Goal: Transaction & Acquisition: Purchase product/service

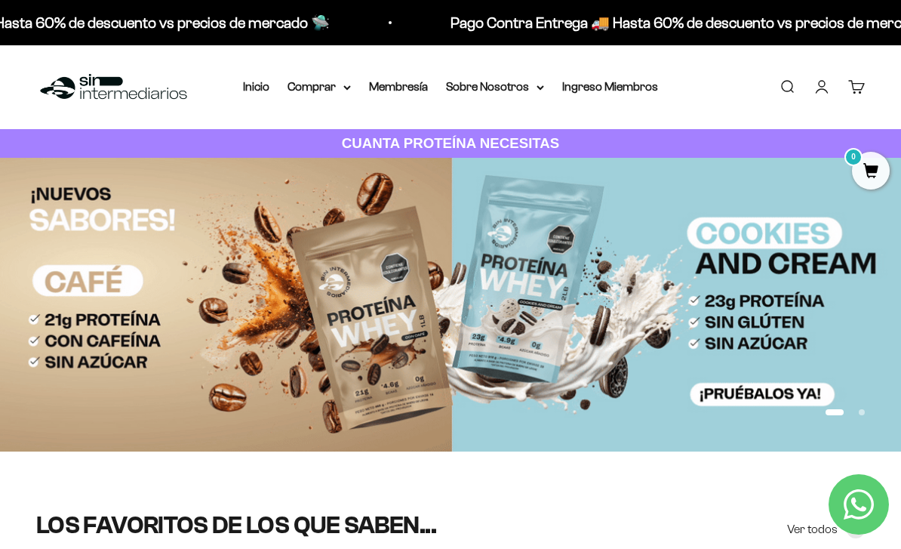
click at [257, 93] on link "Inicio" at bounding box center [256, 86] width 26 height 13
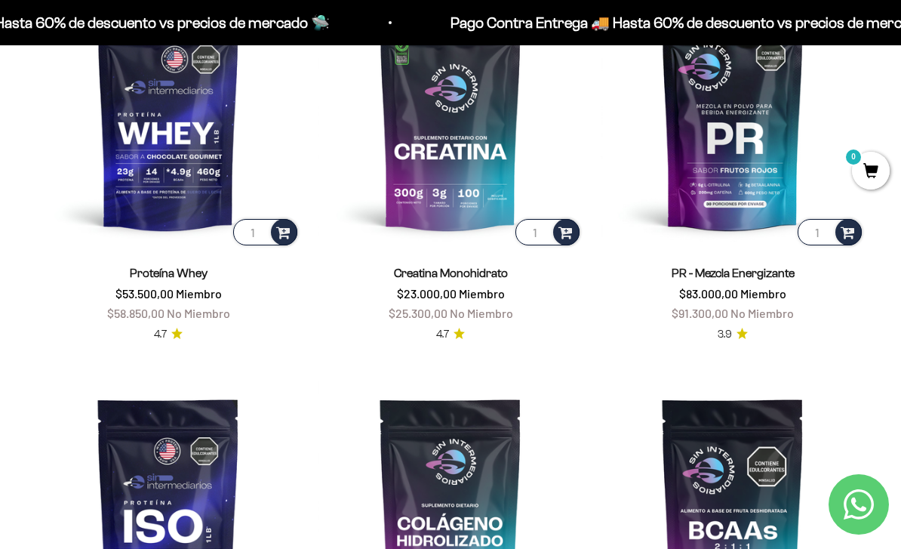
scroll to position [621, 0]
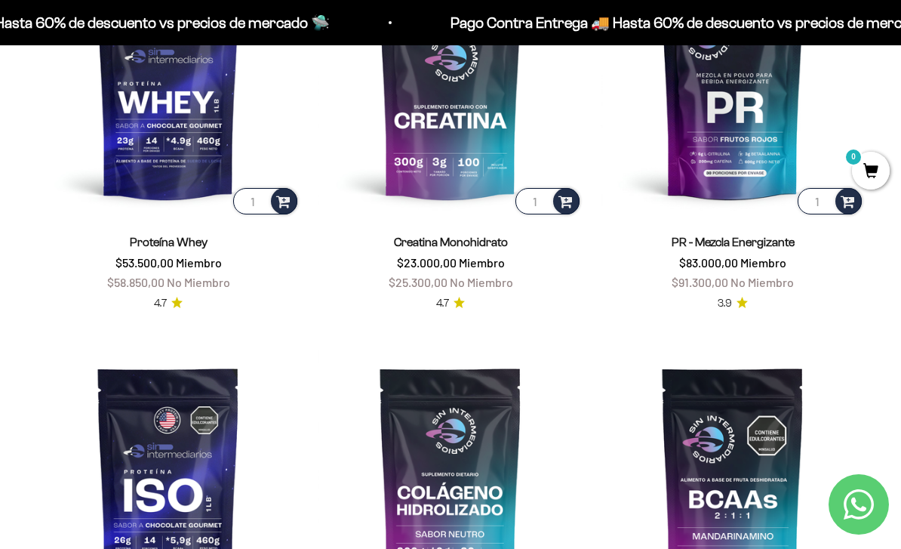
click at [146, 469] on img at bounding box center [168, 480] width 264 height 264
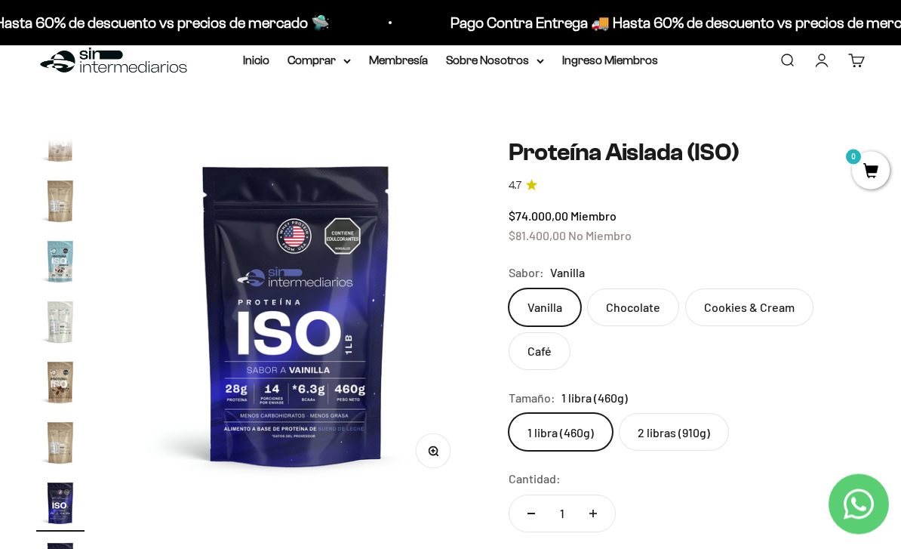
scroll to position [27, 0]
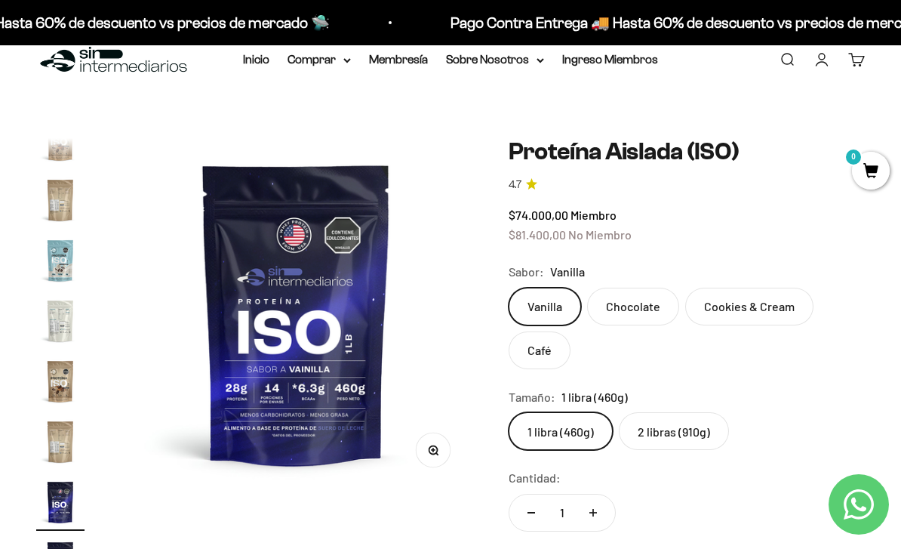
click at [656, 432] on label "2 libras (910g)" at bounding box center [674, 431] width 110 height 38
click at [509, 412] on input "2 libras (910g)" at bounding box center [508, 411] width 1 height 1
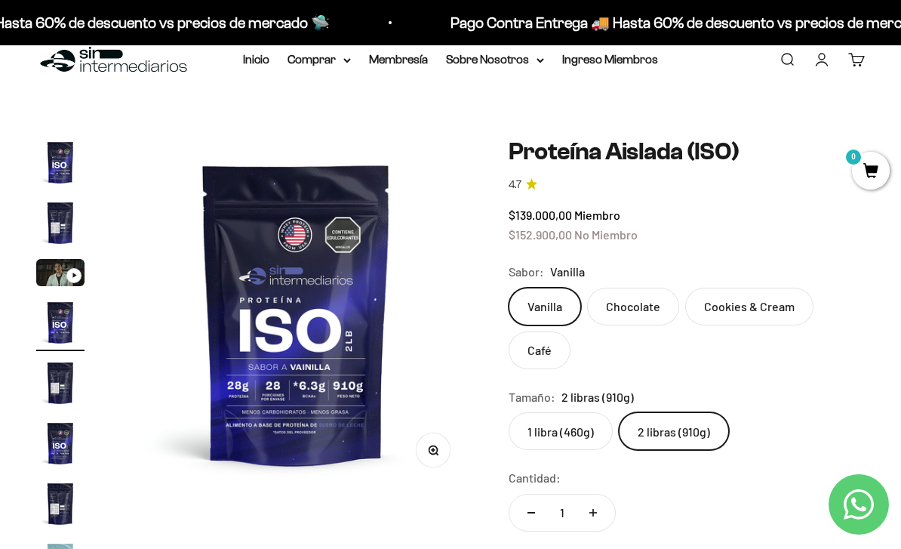
click at [556, 428] on label "1 libra (460g)" at bounding box center [561, 431] width 104 height 38
click at [509, 412] on input "1 libra (460g)" at bounding box center [508, 411] width 1 height 1
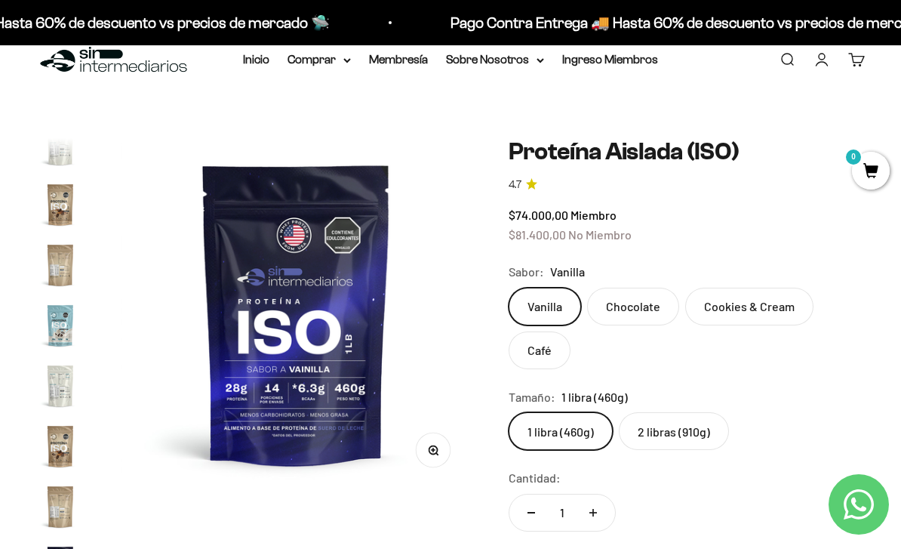
scroll to position [545, 0]
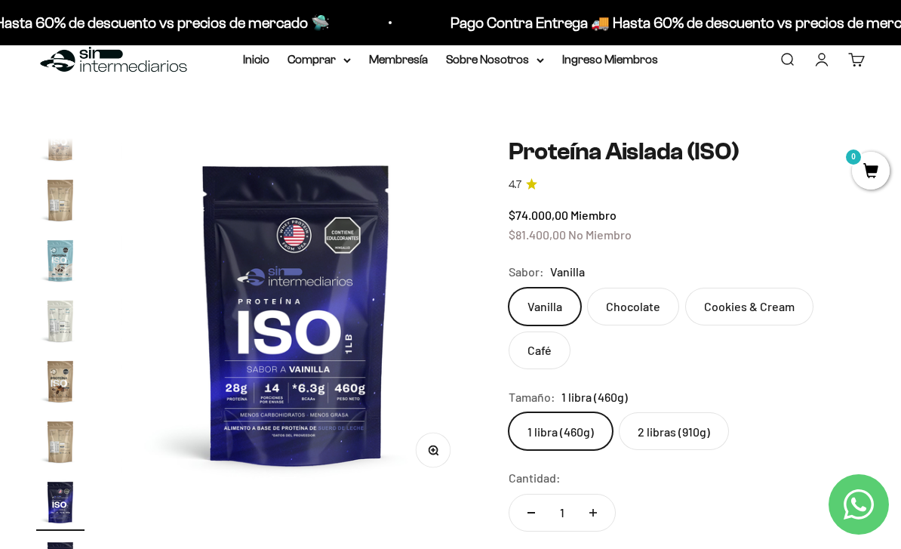
click at [530, 346] on label "Café" at bounding box center [540, 350] width 62 height 38
click at [509, 287] on input "Café" at bounding box center [508, 287] width 1 height 1
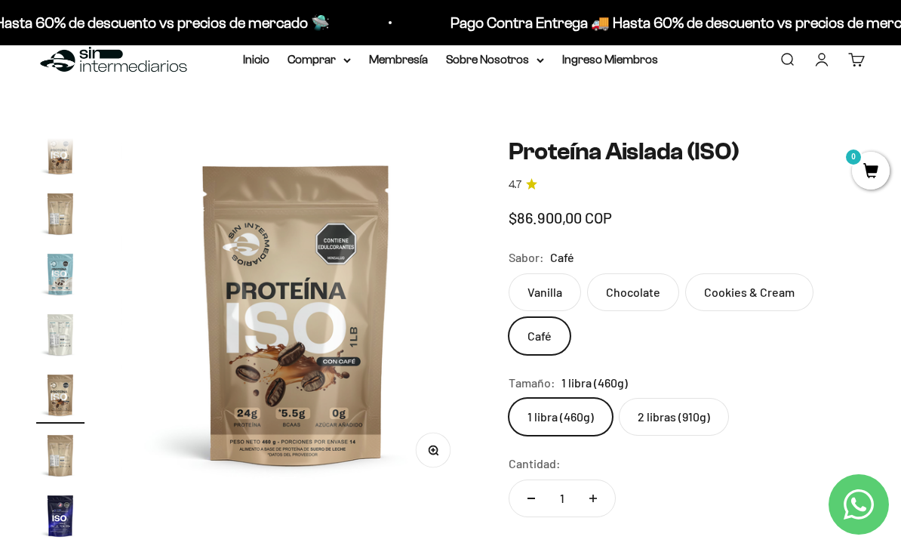
scroll to position [511, 0]
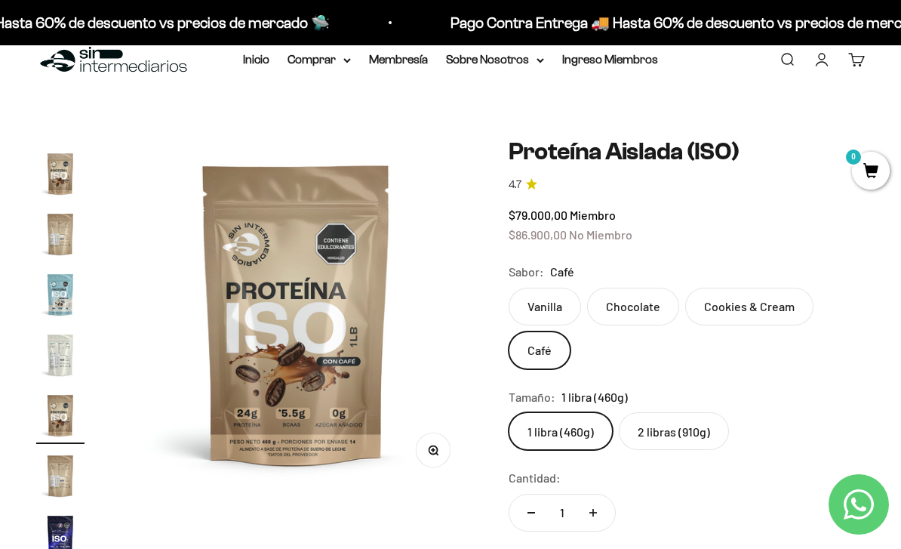
click at [690, 503] on div "Cantidad: 1" at bounding box center [687, 501] width 357 height 67
